Goal: Task Accomplishment & Management: Use online tool/utility

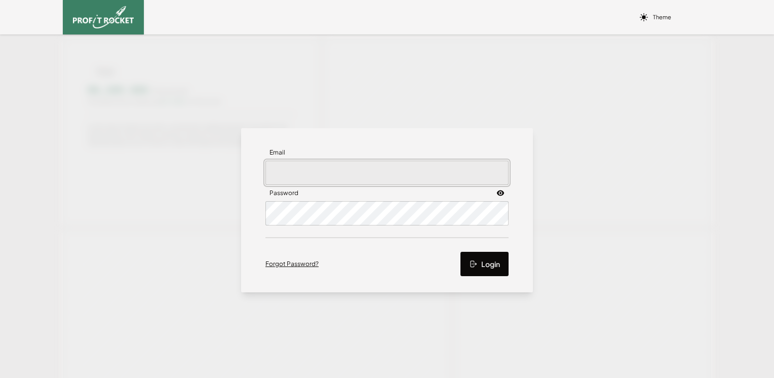
type input "[PERSON_NAME][EMAIL_ADDRESS][PERSON_NAME][DOMAIN_NAME]"
drag, startPoint x: 489, startPoint y: 269, endPoint x: 490, endPoint y: 262, distance: 6.6
click at [489, 269] on button "Login" at bounding box center [485, 264] width 48 height 24
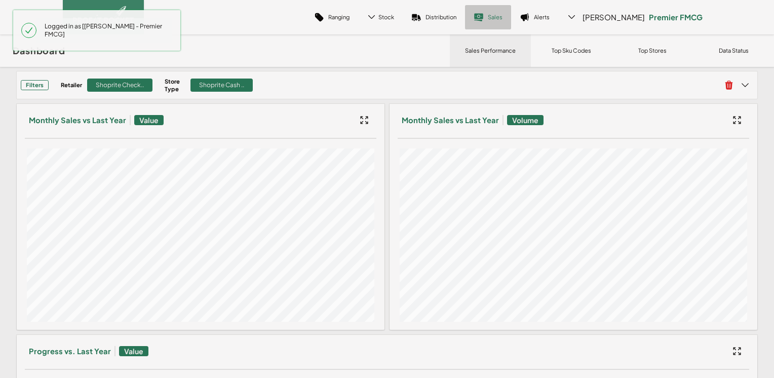
click at [503, 15] on p "Sales" at bounding box center [495, 17] width 15 height 8
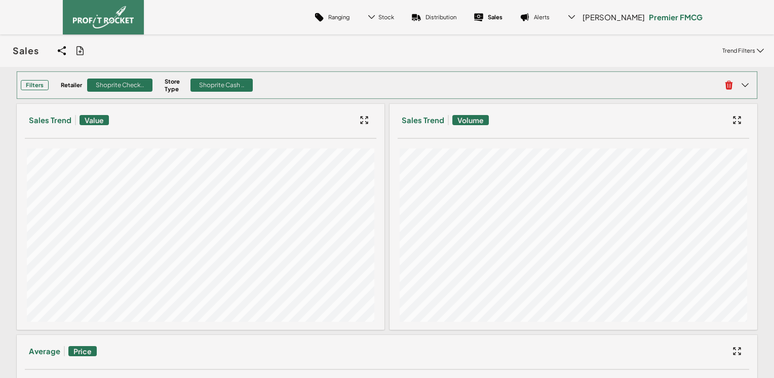
click at [310, 84] on div "Retailer Shoprite Check.. Store Type Shoprite Cash .." at bounding box center [389, 85] width 656 height 15
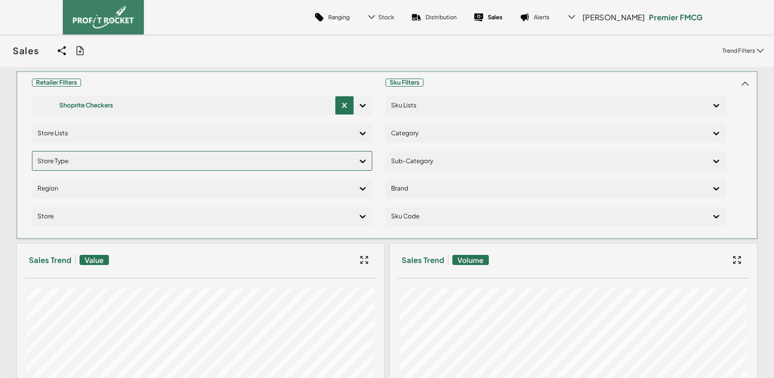
click at [361, 161] on icon at bounding box center [363, 162] width 6 height 4
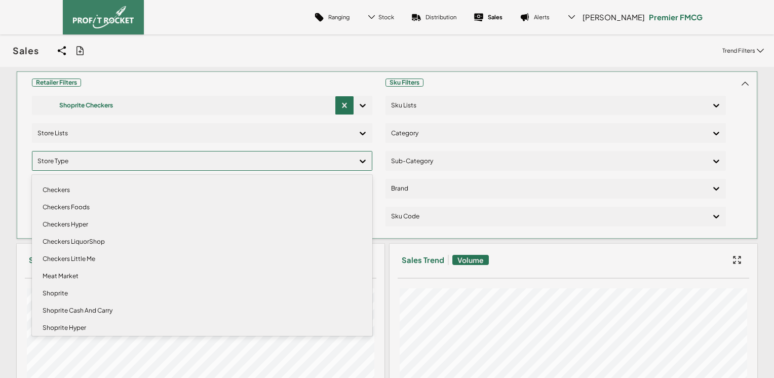
click at [78, 194] on div "Checkers" at bounding box center [201, 189] width 331 height 17
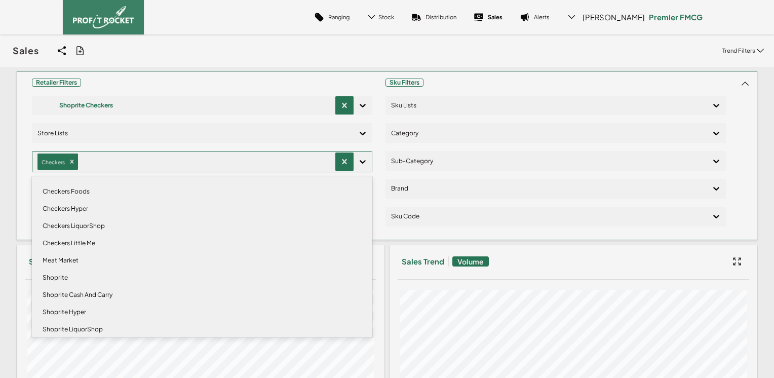
click at [77, 190] on div "Checkers Foods" at bounding box center [201, 191] width 331 height 17
click at [77, 194] on div "Checkers Hyper" at bounding box center [201, 191] width 331 height 17
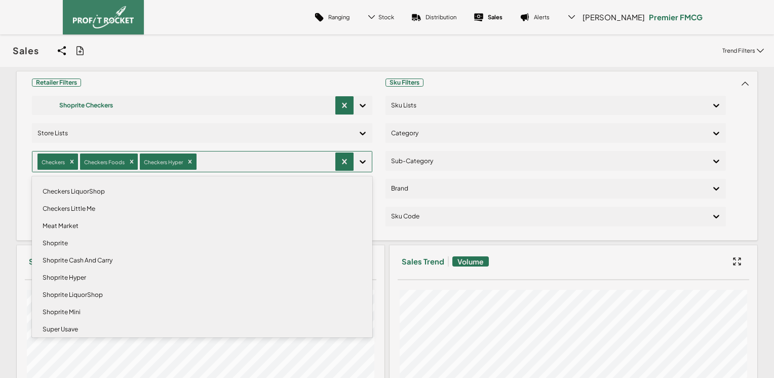
click at [276, 50] on div "Sales Share View We'll email you as well as your recipients a link to the view …" at bounding box center [387, 50] width 774 height 32
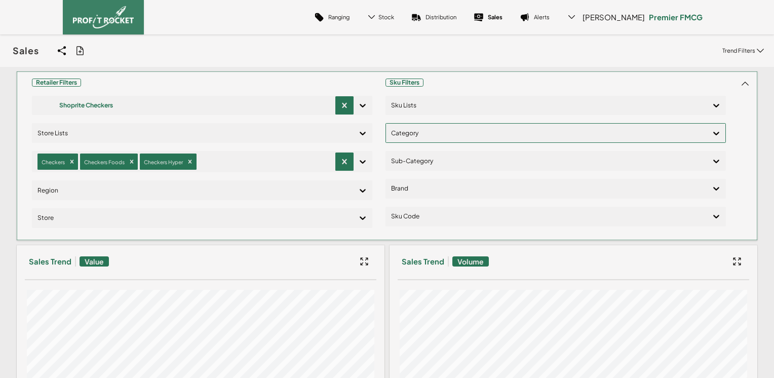
click at [419, 134] on div at bounding box center [546, 133] width 311 height 15
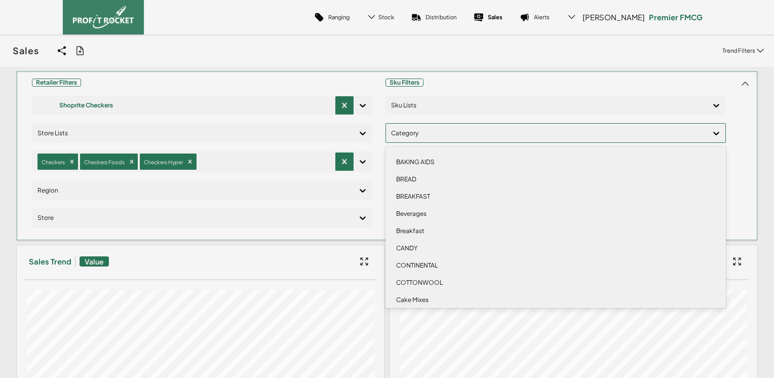
click at [406, 179] on div "BREAD" at bounding box center [555, 179] width 331 height 17
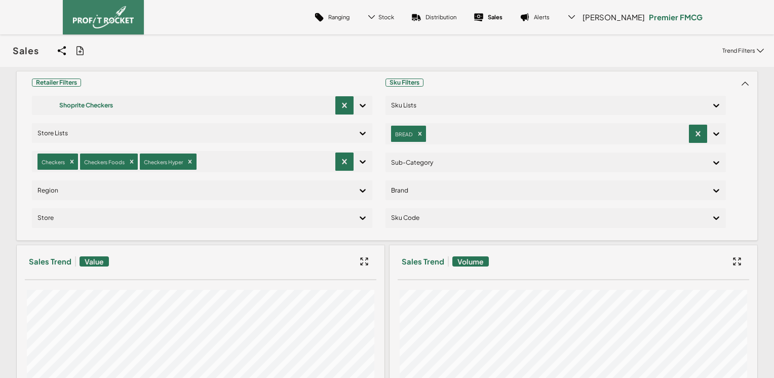
click at [417, 165] on div at bounding box center [546, 162] width 311 height 15
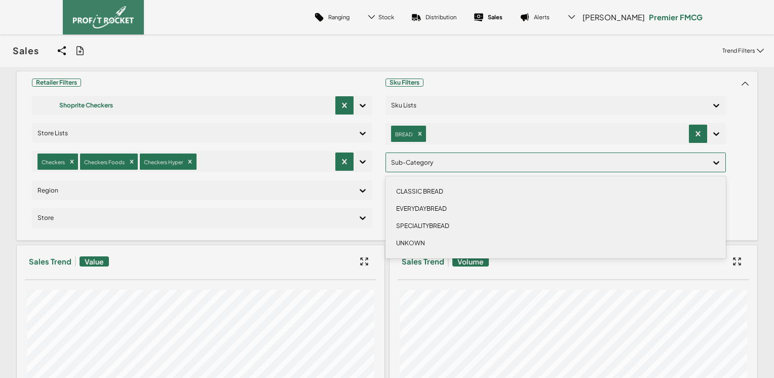
click at [499, 63] on div "Sales Share View We'll email you as well as your recipients a link to the view …" at bounding box center [387, 50] width 774 height 32
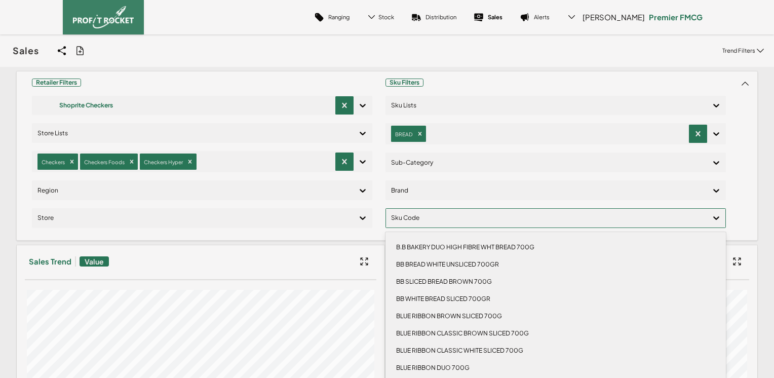
click at [426, 219] on div at bounding box center [546, 218] width 311 height 15
click at [479, 315] on div "BLUE RIBBON BROWN SLICED 700G" at bounding box center [555, 316] width 331 height 17
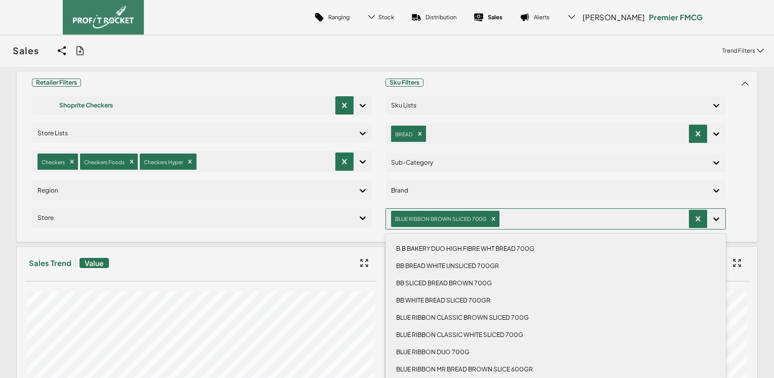
click at [488, 317] on div "BLUE RIBBON CLASSIC BROWN SLICED 700G" at bounding box center [555, 317] width 331 height 17
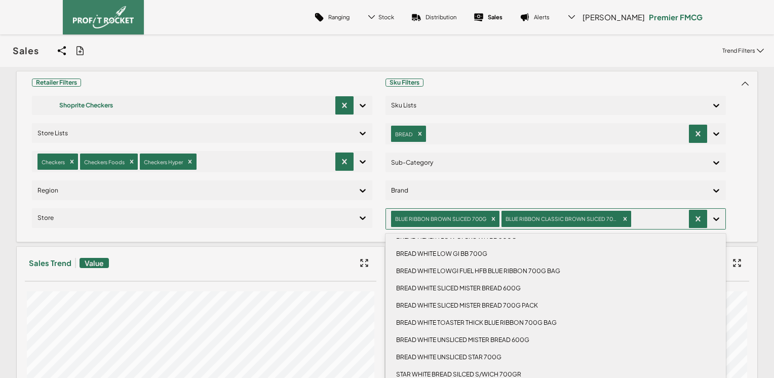
scroll to position [309, 0]
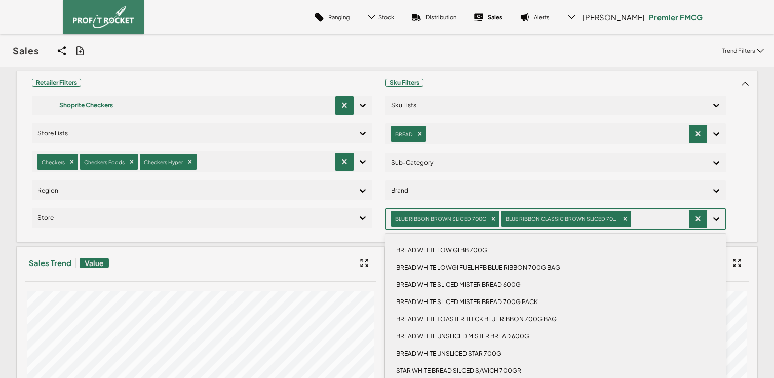
click at [546, 61] on div "Sales Share View We'll email you as well as your recipients a link to the view …" at bounding box center [387, 50] width 774 height 32
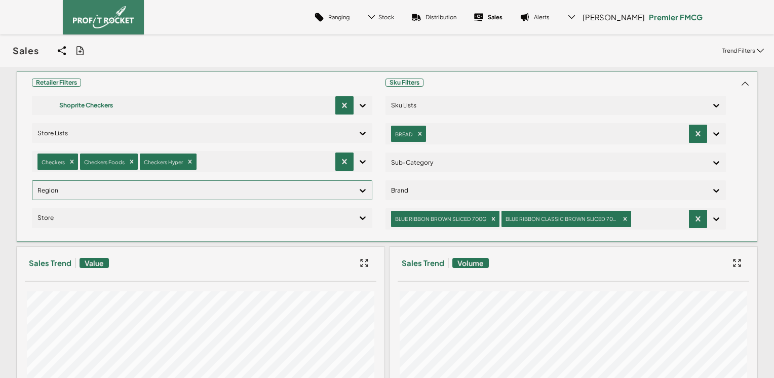
click at [121, 189] on div at bounding box center [192, 190] width 311 height 15
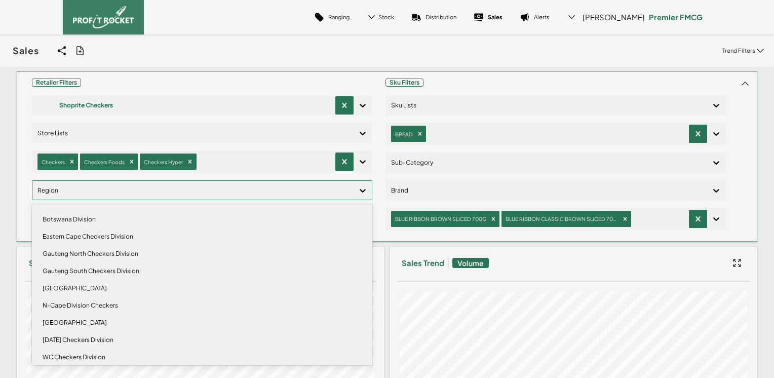
click at [113, 252] on div "Gauteng North Checkers Division" at bounding box center [201, 253] width 331 height 17
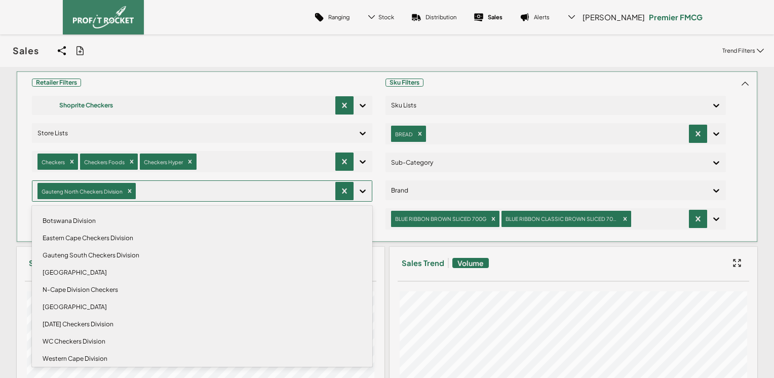
click at [97, 254] on div "Gauteng South Checkers Division" at bounding box center [201, 255] width 331 height 17
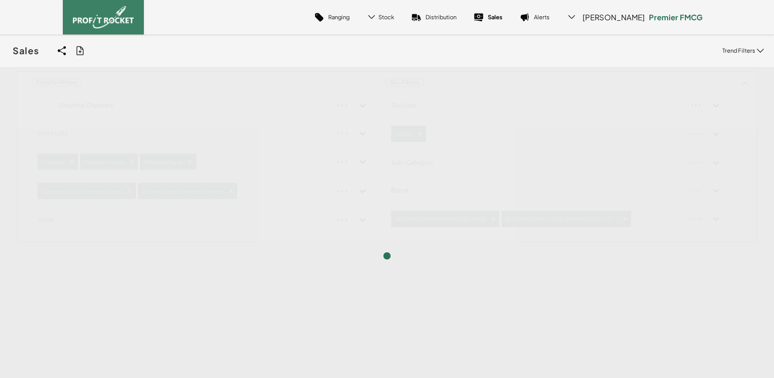
click at [290, 50] on div "Sales Share View We'll email you as well as your recipients a link to the view …" at bounding box center [387, 50] width 774 height 32
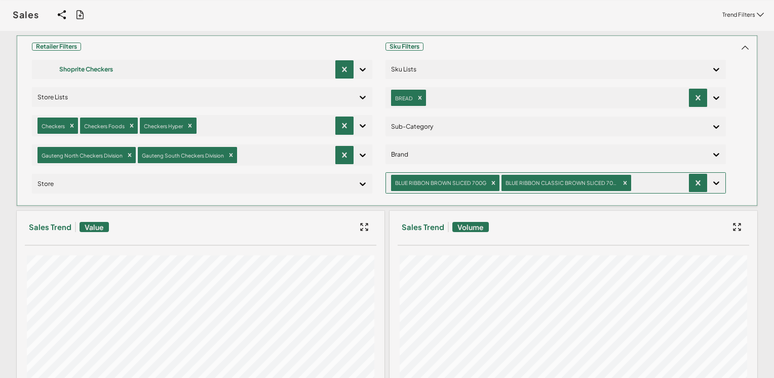
scroll to position [51, 0]
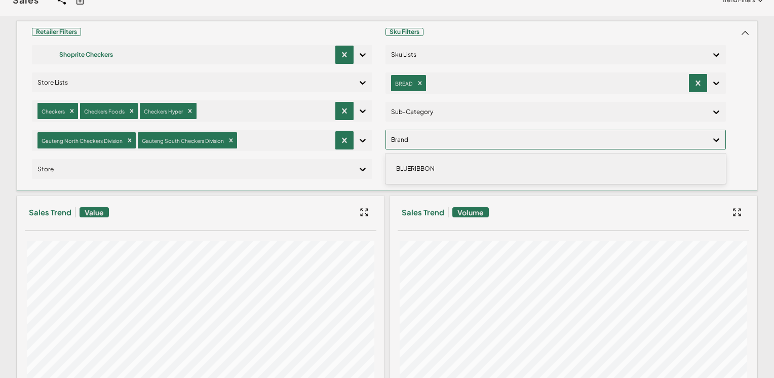
click at [432, 139] on div at bounding box center [546, 139] width 311 height 15
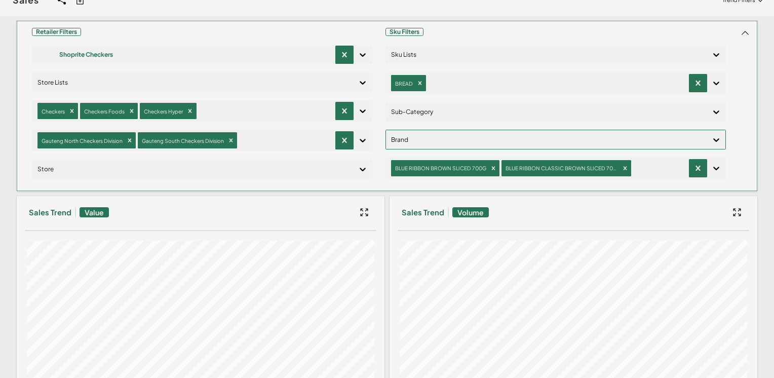
scroll to position [0, 0]
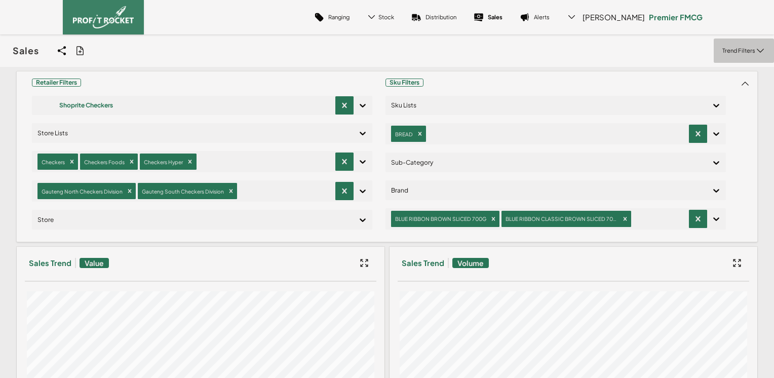
click at [741, 54] on p "Trend Filters" at bounding box center [738, 51] width 33 height 8
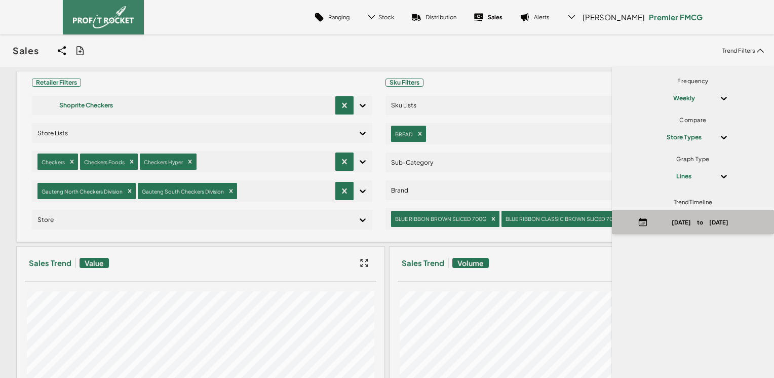
click at [690, 226] on p "[DATE] to [DATE]" at bounding box center [700, 222] width 97 height 8
select select "7"
select select "2025"
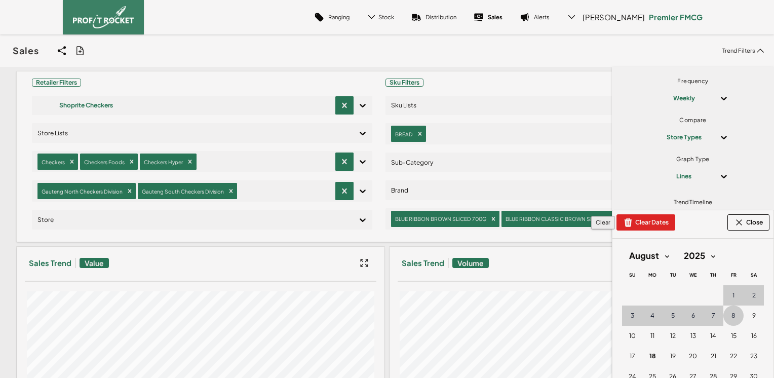
click at [652, 224] on button "Clear Dates" at bounding box center [646, 222] width 59 height 16
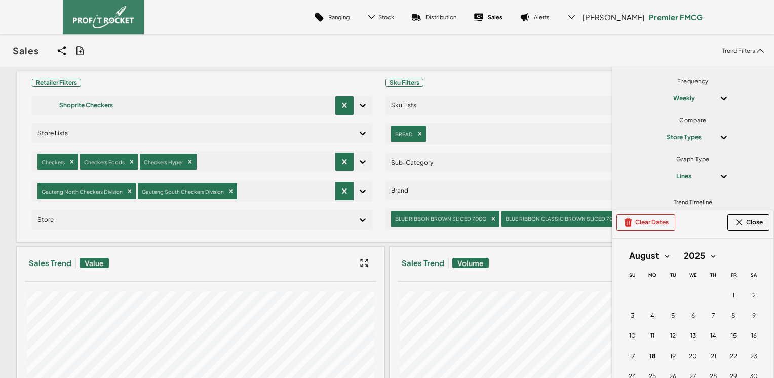
click at [662, 256] on select "January February March April May June July August September October November De…" at bounding box center [649, 256] width 54 height 18
select select "6"
click at [622, 247] on select "January February March April May June July August September October November De…" at bounding box center [649, 256] width 54 height 18
click at [626, 313] on button "6 [DATE] ([DATE])" at bounding box center [632, 315] width 20 height 20
click at [628, 359] on span "20" at bounding box center [632, 356] width 8 height 8
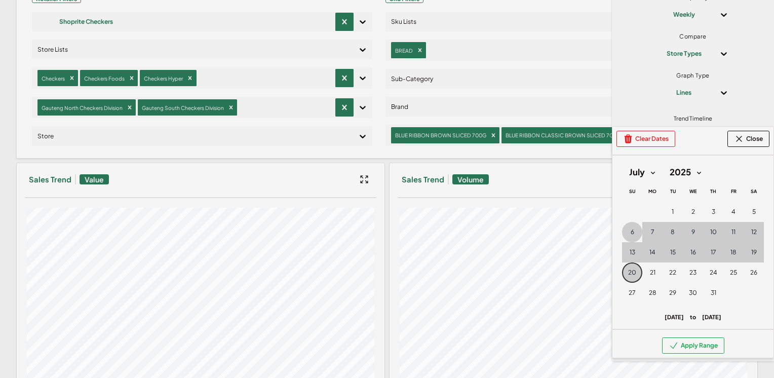
scroll to position [101, 0]
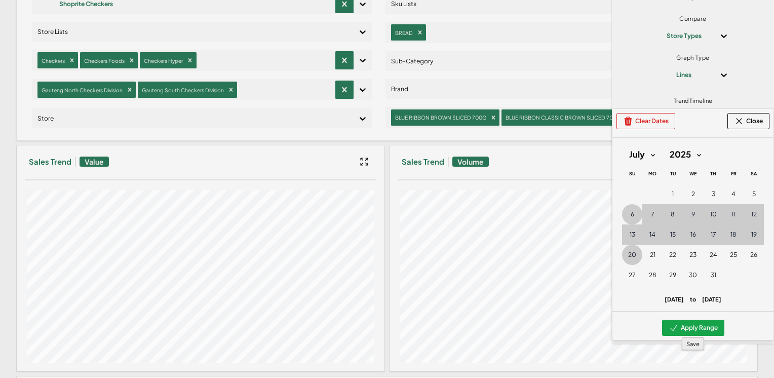
click at [693, 329] on button "Apply Range" at bounding box center [693, 328] width 62 height 16
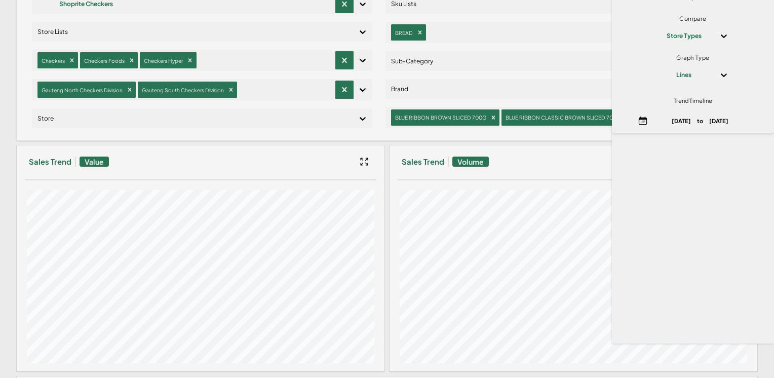
scroll to position [0, 0]
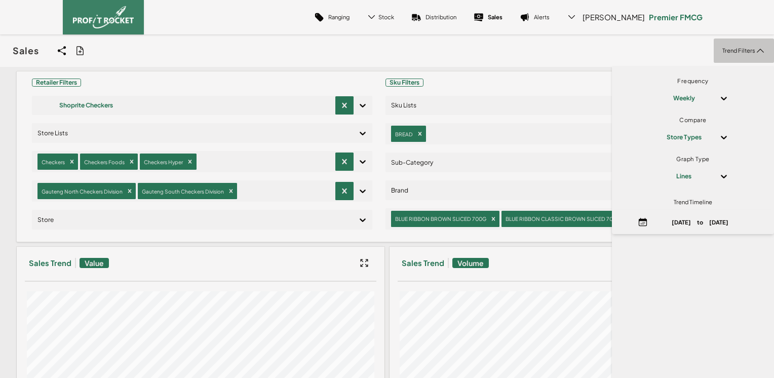
click at [755, 50] on icon at bounding box center [760, 51] width 10 height 10
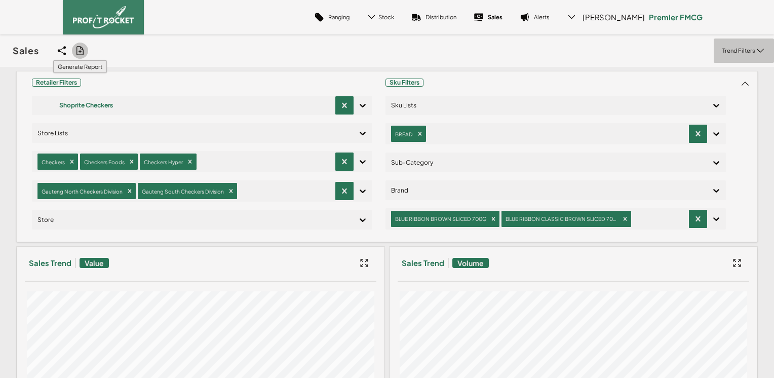
click at [81, 50] on icon at bounding box center [80, 51] width 10 height 10
click at [0, 51] on input "checkbox" at bounding box center [0, 51] width 0 height 0
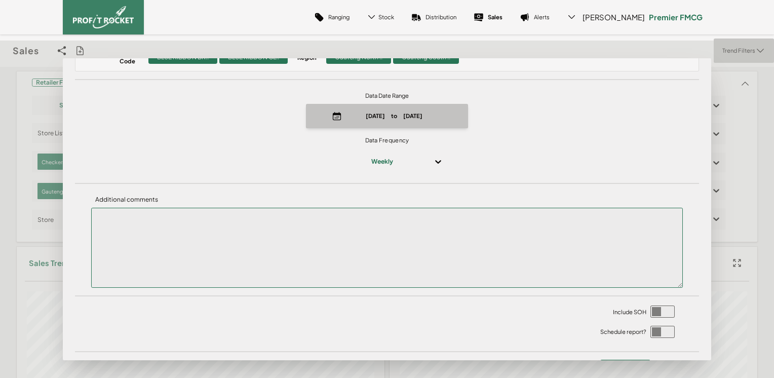
scroll to position [138, 0]
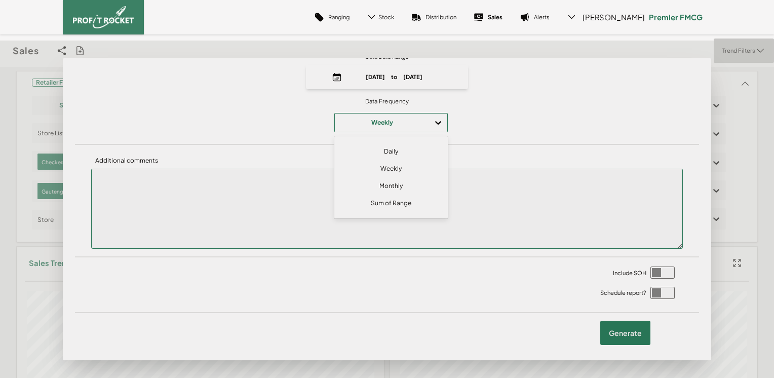
click at [369, 126] on div "Weekly" at bounding box center [382, 122] width 84 height 16
click at [395, 150] on div "Daily" at bounding box center [391, 151] width 104 height 17
click at [620, 337] on label "Generate" at bounding box center [625, 333] width 50 height 24
click at [0, 51] on input "checkbox" at bounding box center [0, 51] width 0 height 0
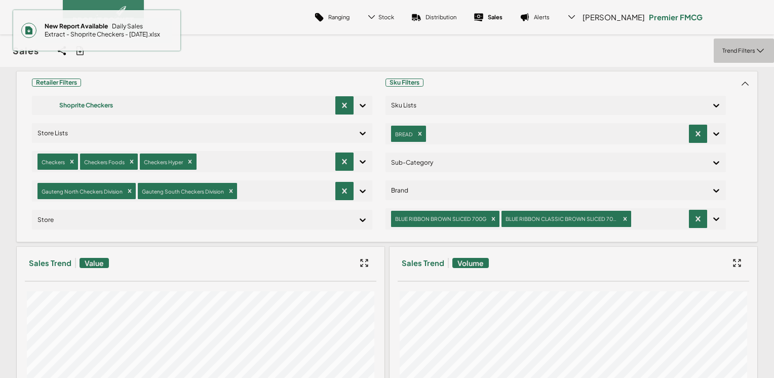
click at [96, 31] on span "New Report Available Daily Sales Extract - Shoprite Checkers - [DATE].xlsx" at bounding box center [104, 30] width 136 height 24
